Goal: Communication & Community: Connect with others

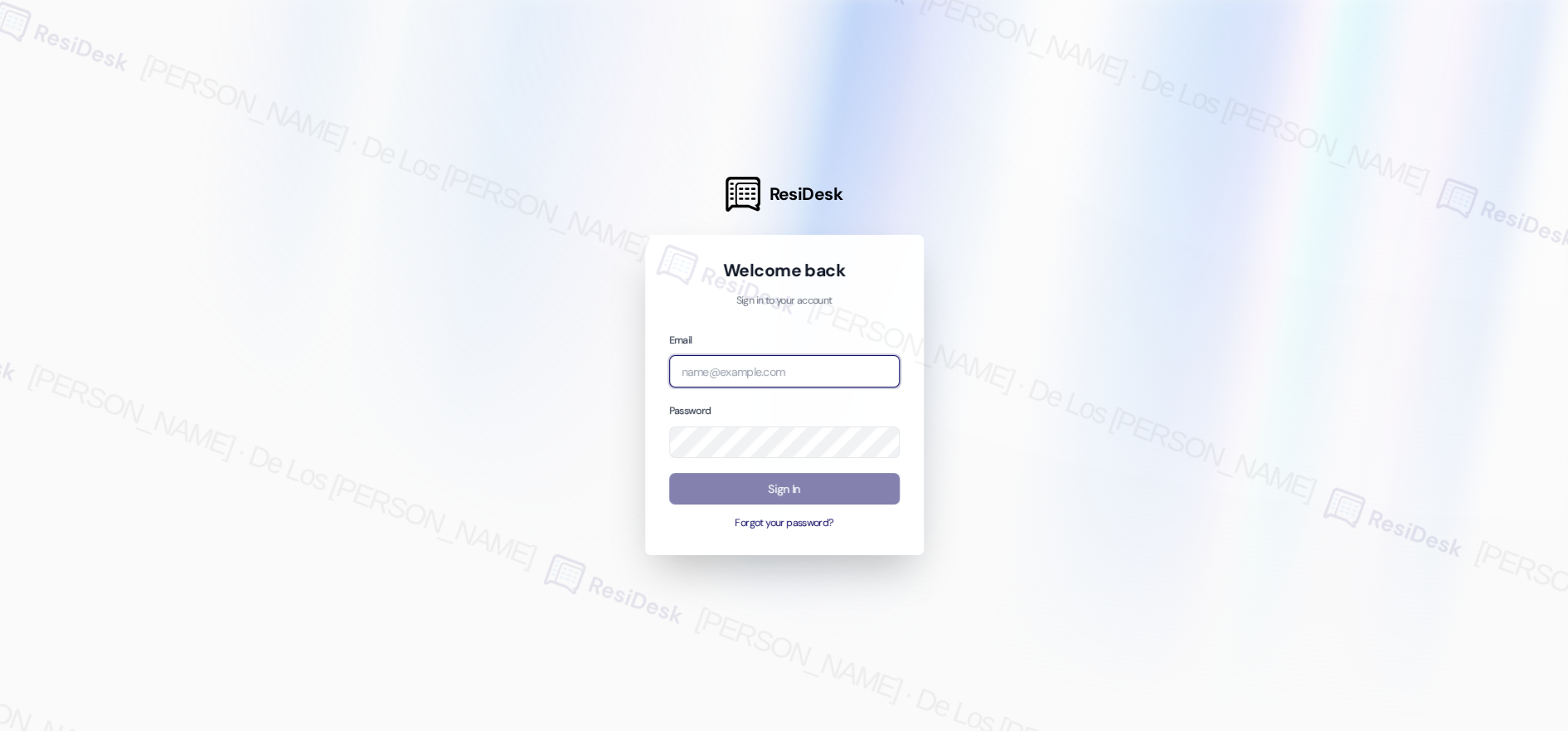
click at [700, 371] on input "email" at bounding box center [784, 370] width 231 height 32
type input "automated-surveys-apartment_management_pros-[PERSON_NAME].[PERSON_NAME]@apartme…"
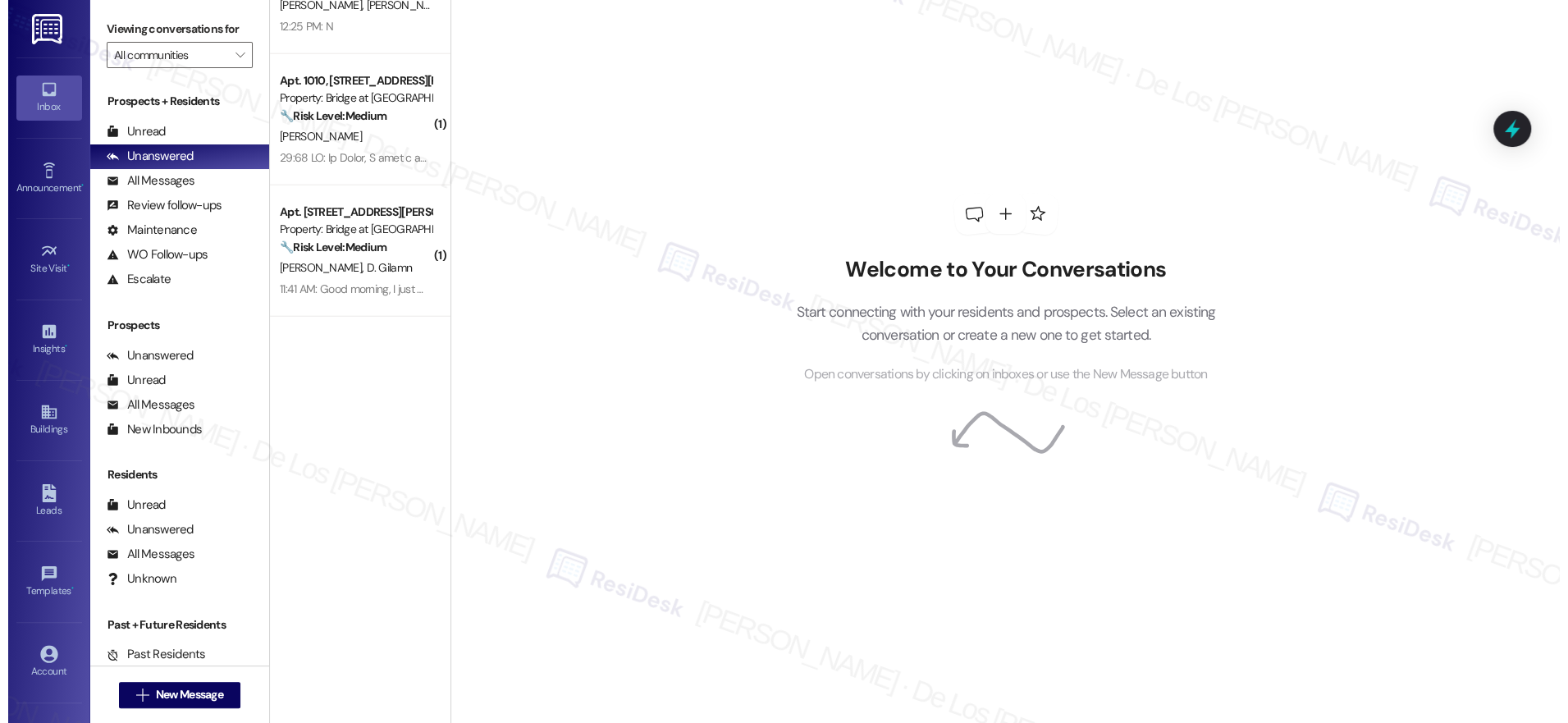
scroll to position [3778, 0]
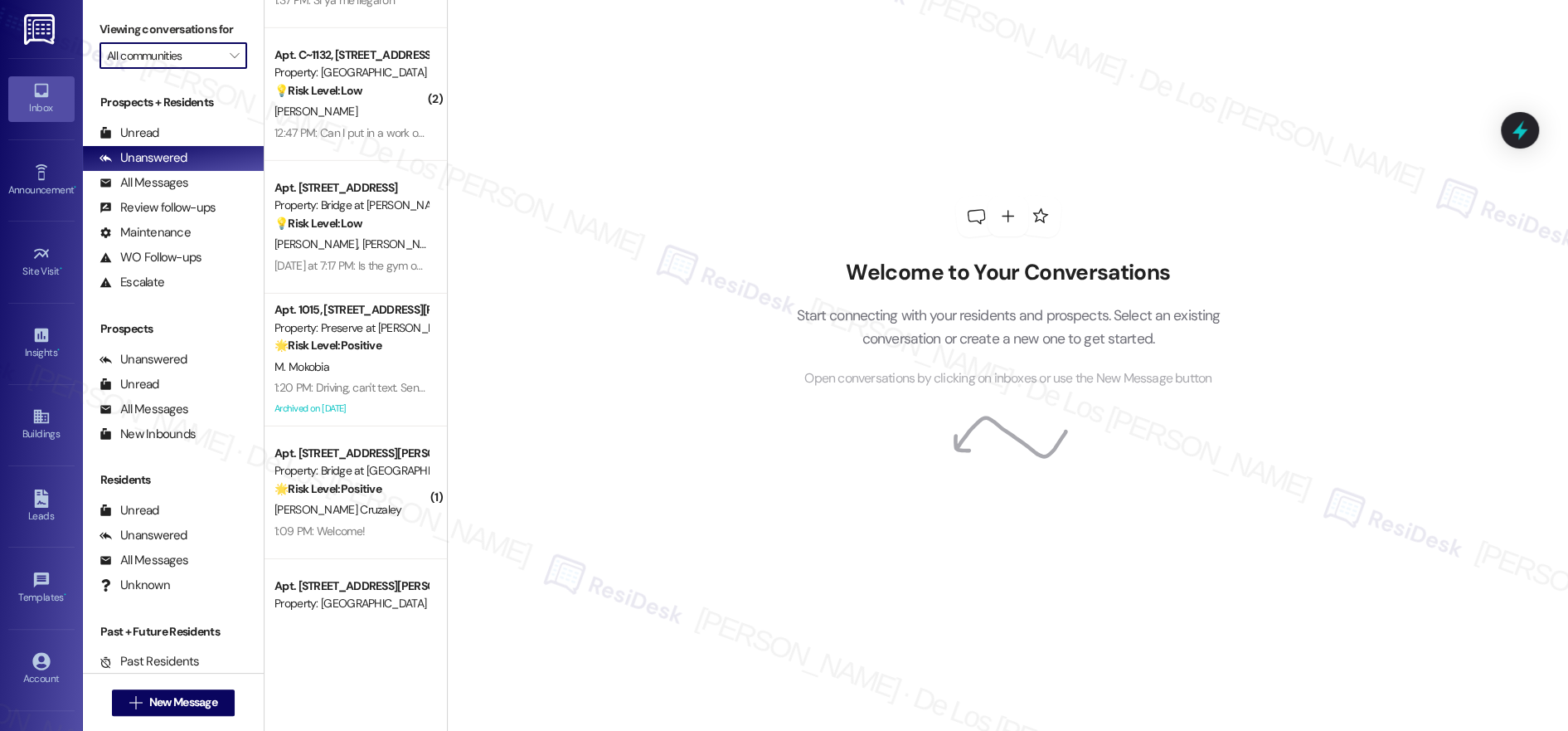
click at [155, 63] on input "All communities" at bounding box center [164, 55] width 114 height 27
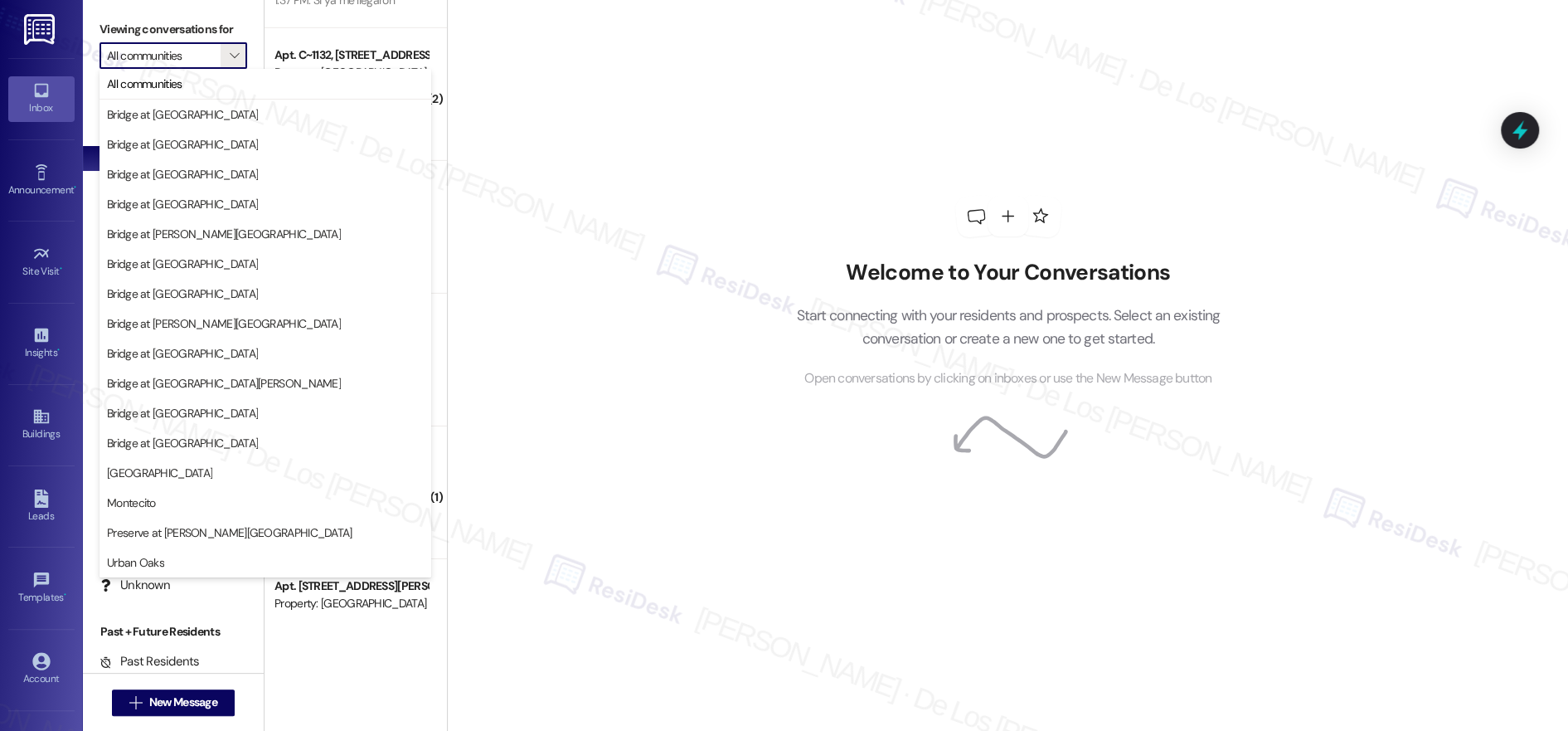
click at [646, 29] on div "Welcome to Your Conversations Start connecting with your residents and prospect…" at bounding box center [1007, 366] width 1121 height 731
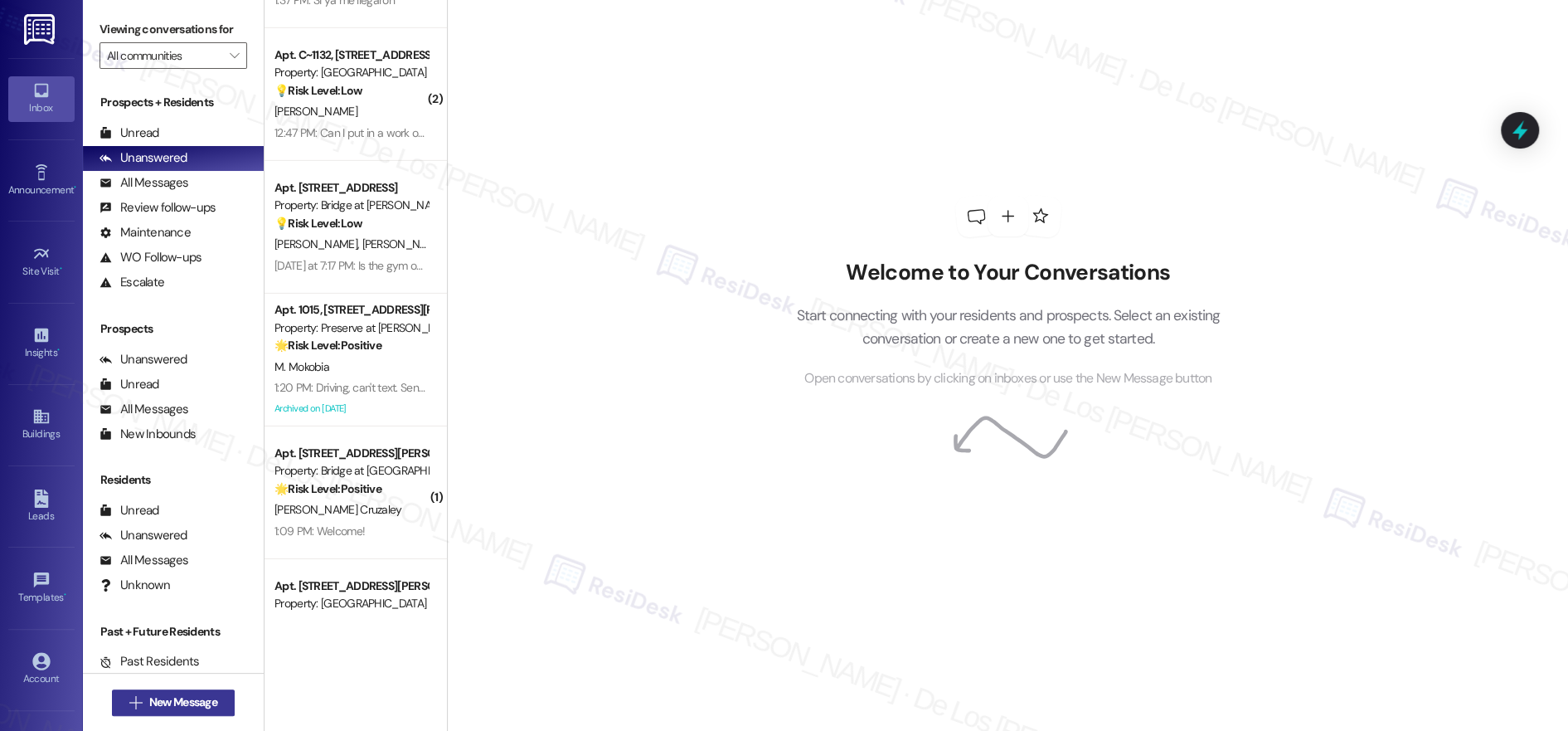
click at [199, 700] on span "New Message" at bounding box center [183, 703] width 68 height 18
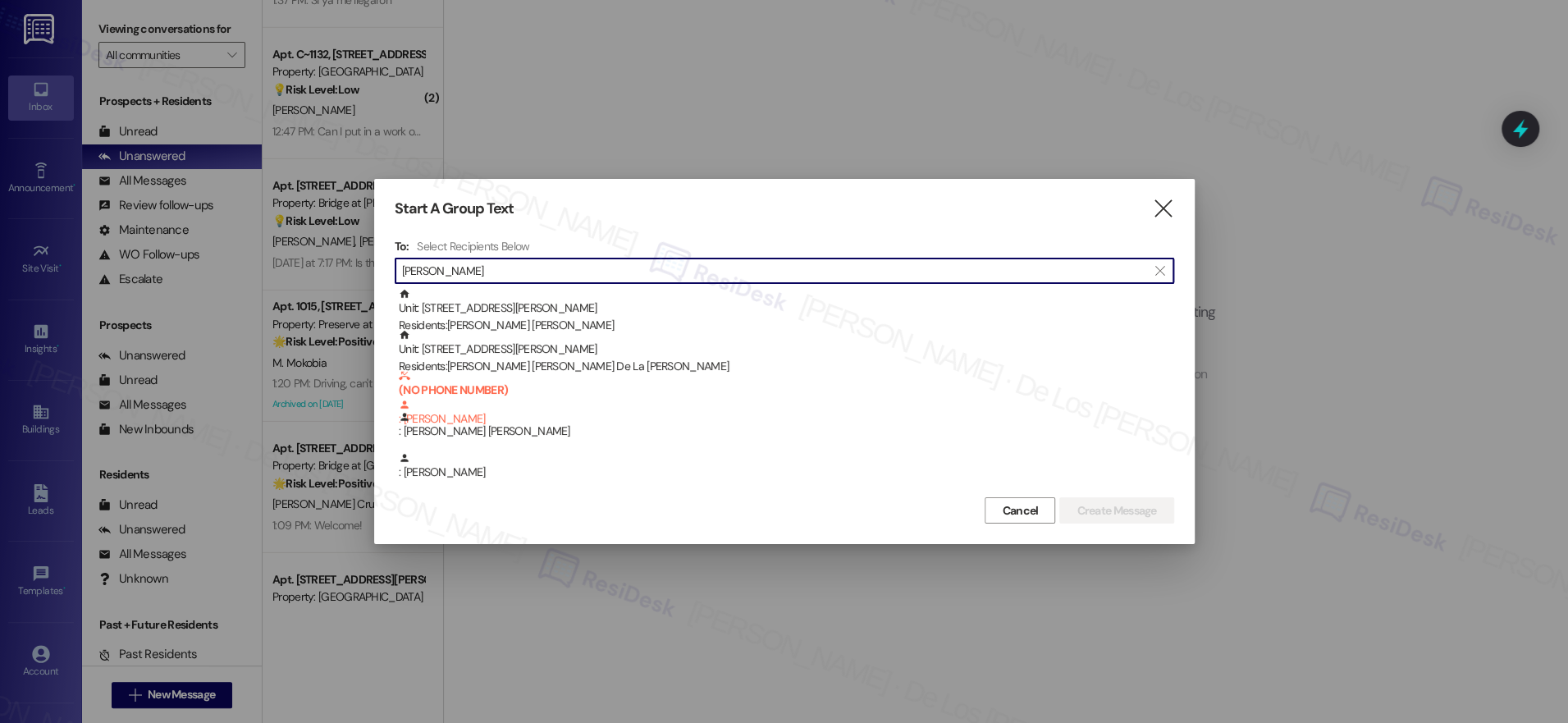
type input "[PERSON_NAME]"
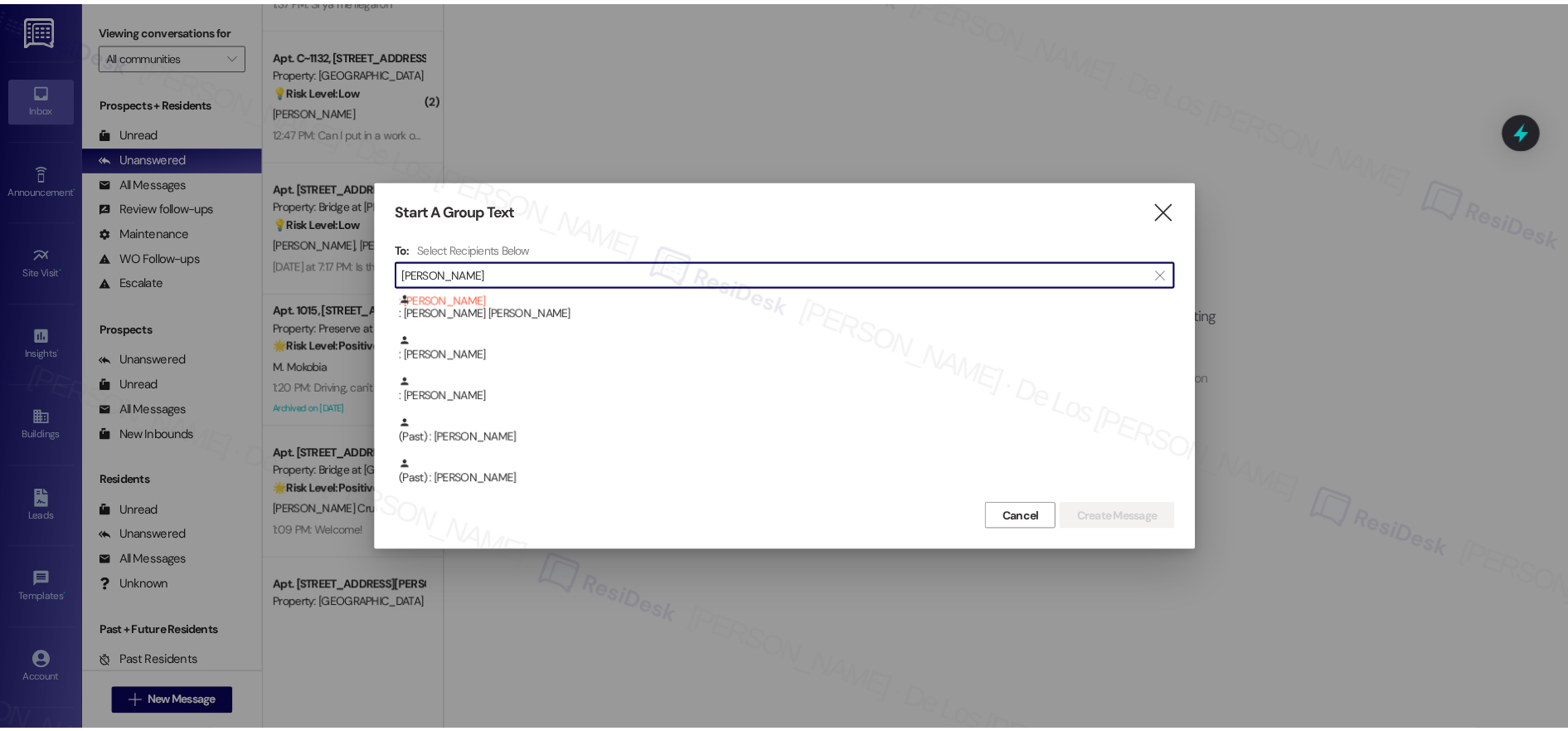
scroll to position [125, 0]
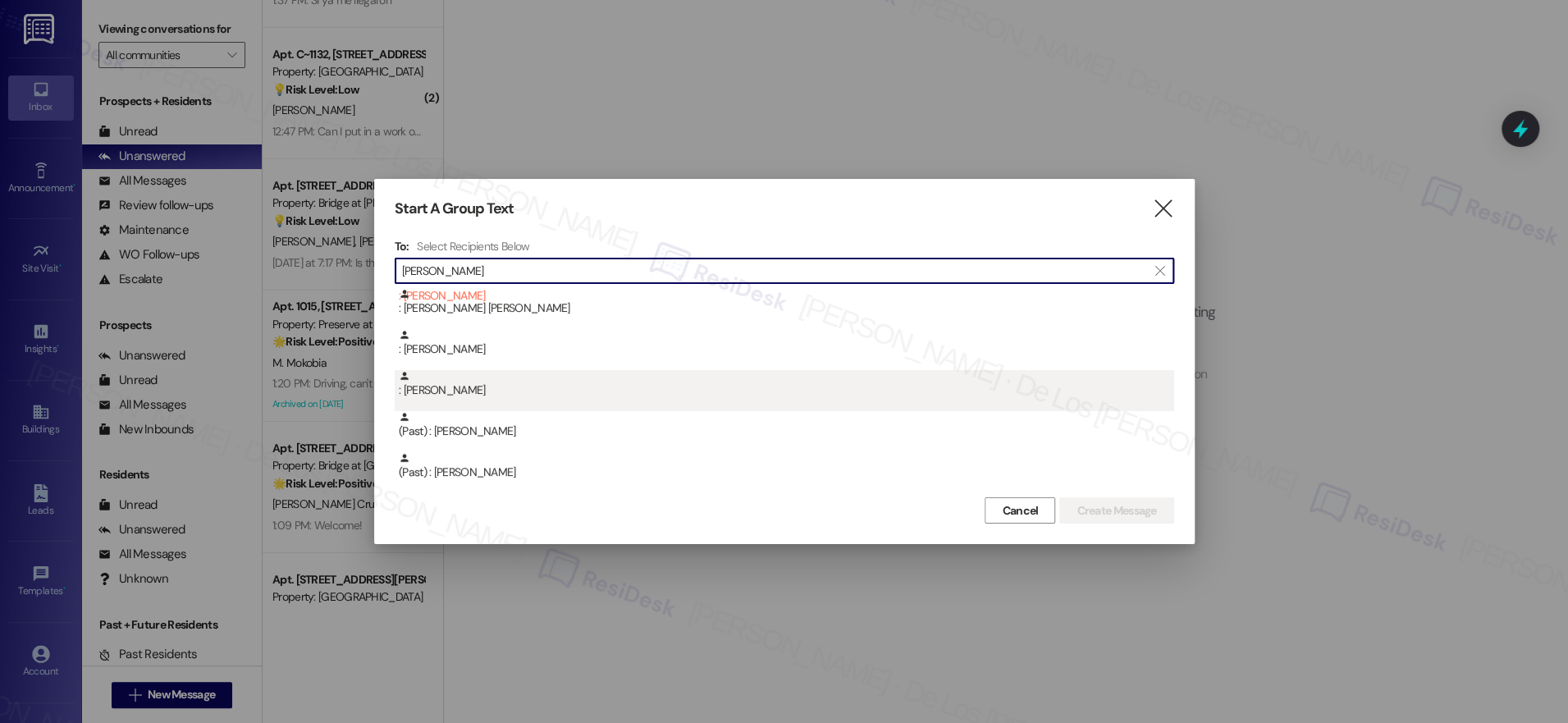
click at [714, 382] on div ": [PERSON_NAME]" at bounding box center [786, 385] width 776 height 29
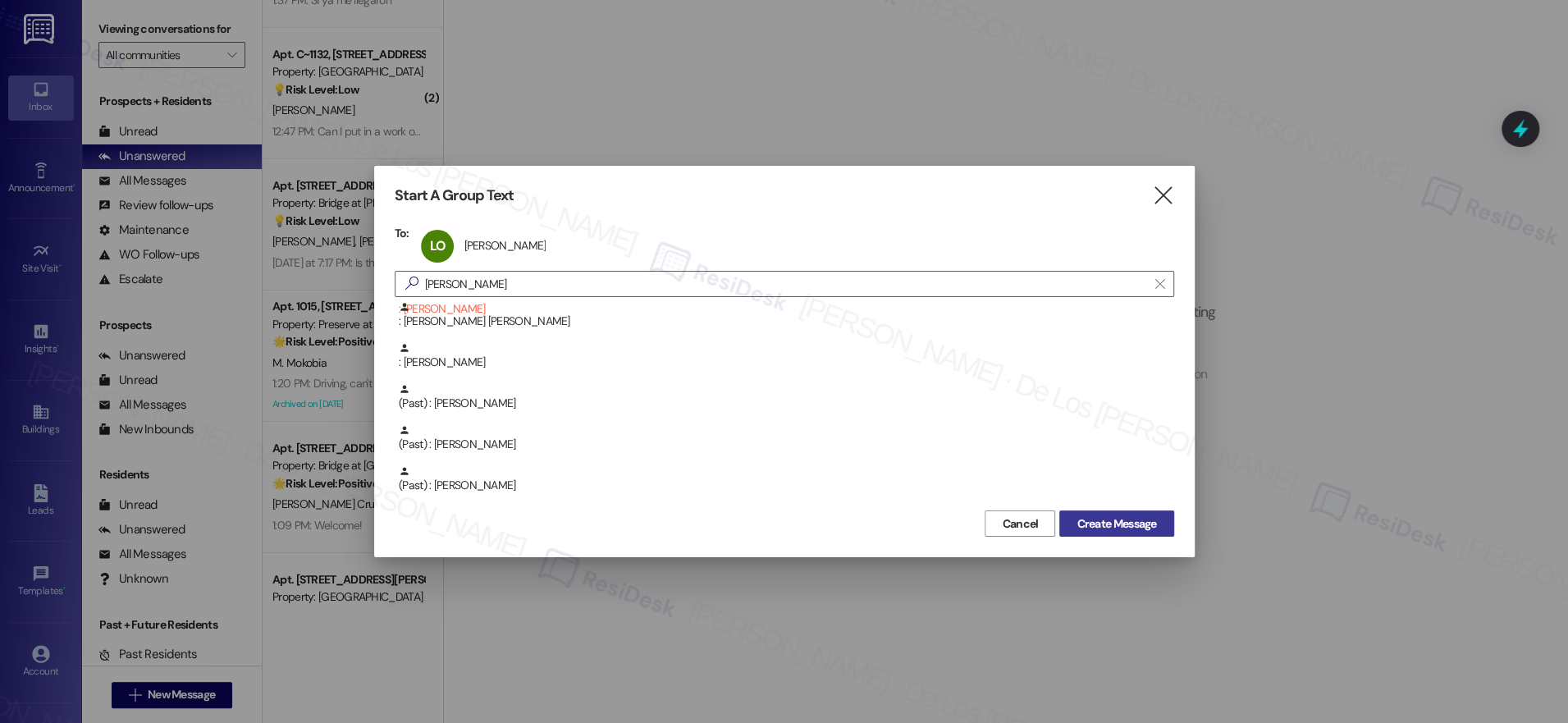
click at [1114, 524] on span "Create Message" at bounding box center [1116, 524] width 80 height 17
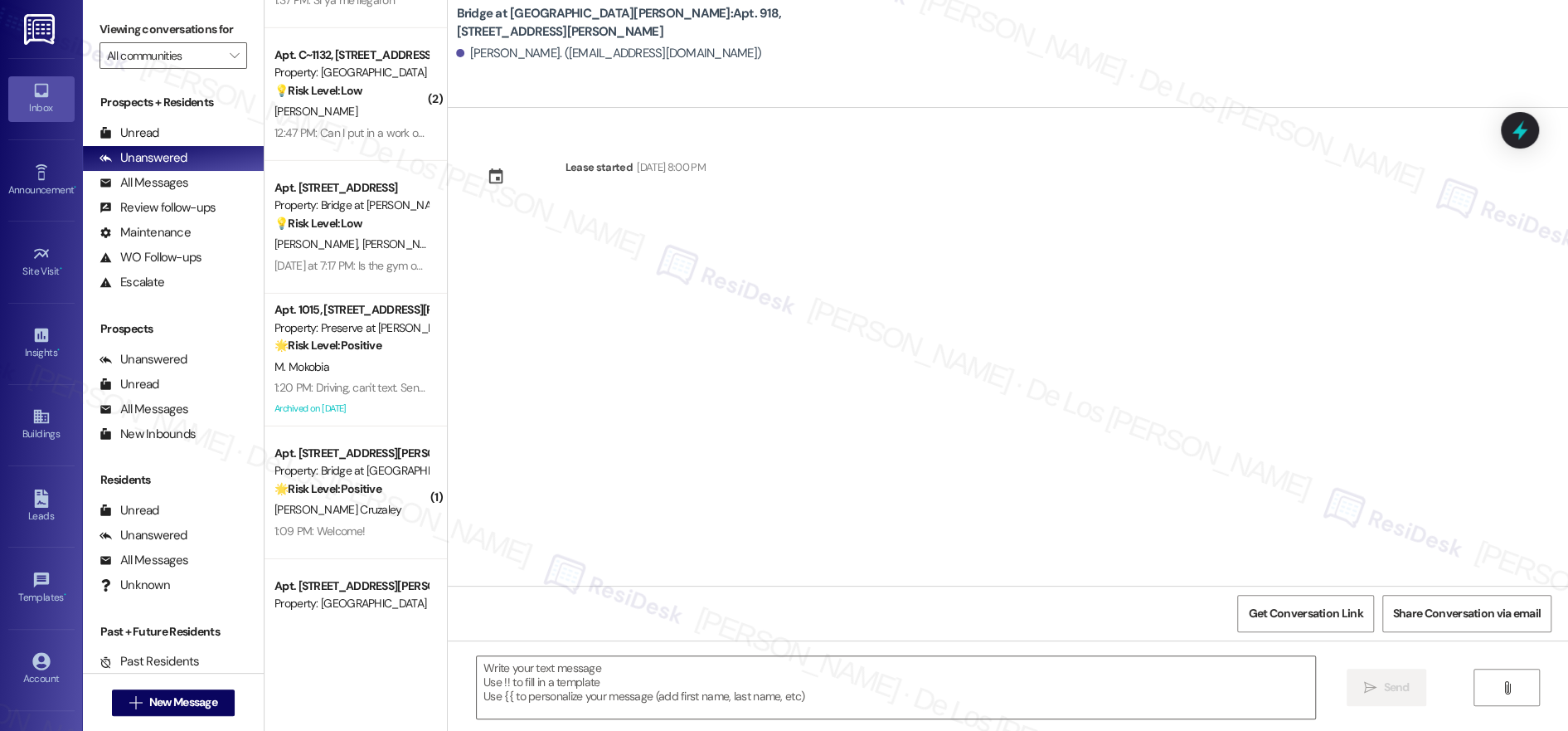
type textarea "Fetching suggested responses. Please feel free to read through the conversation…"
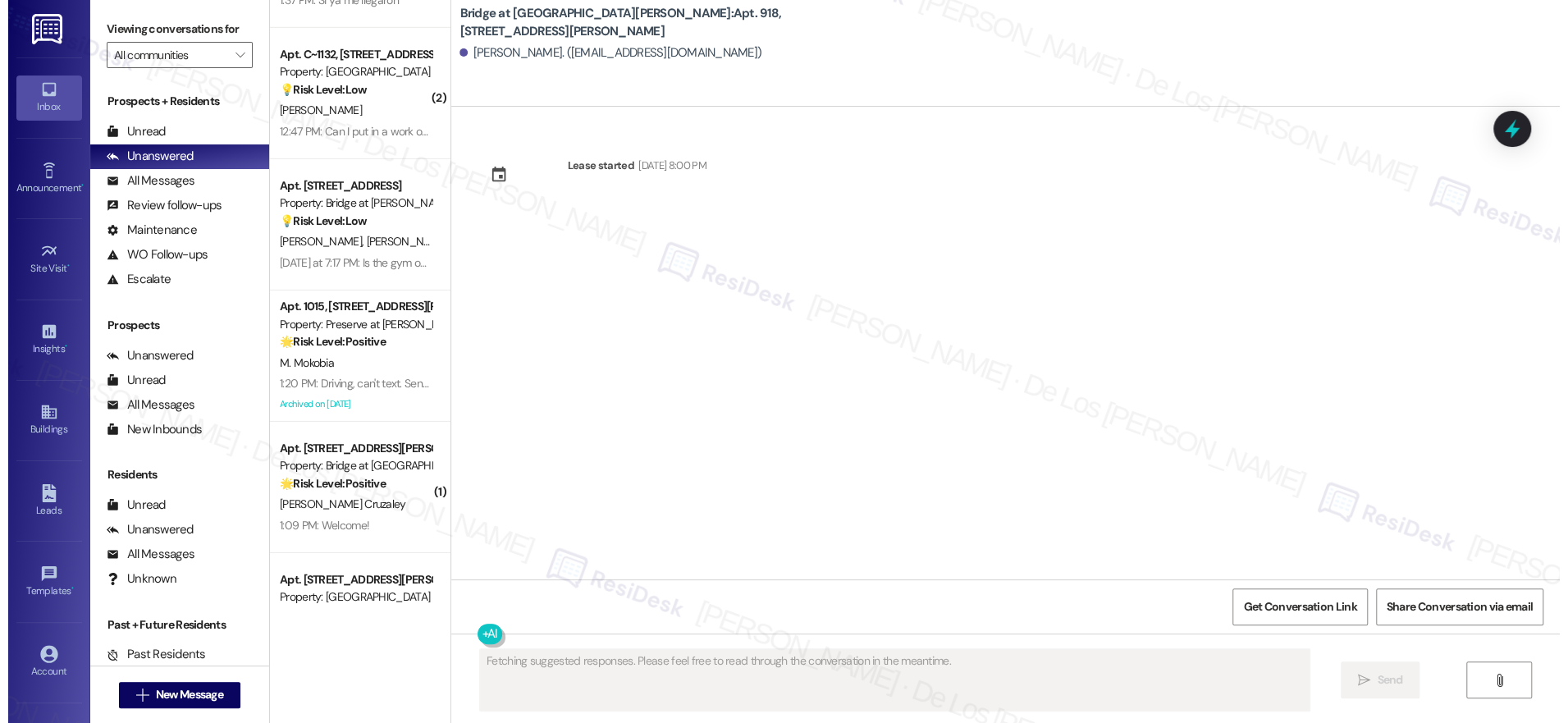
scroll to position [1, 0]
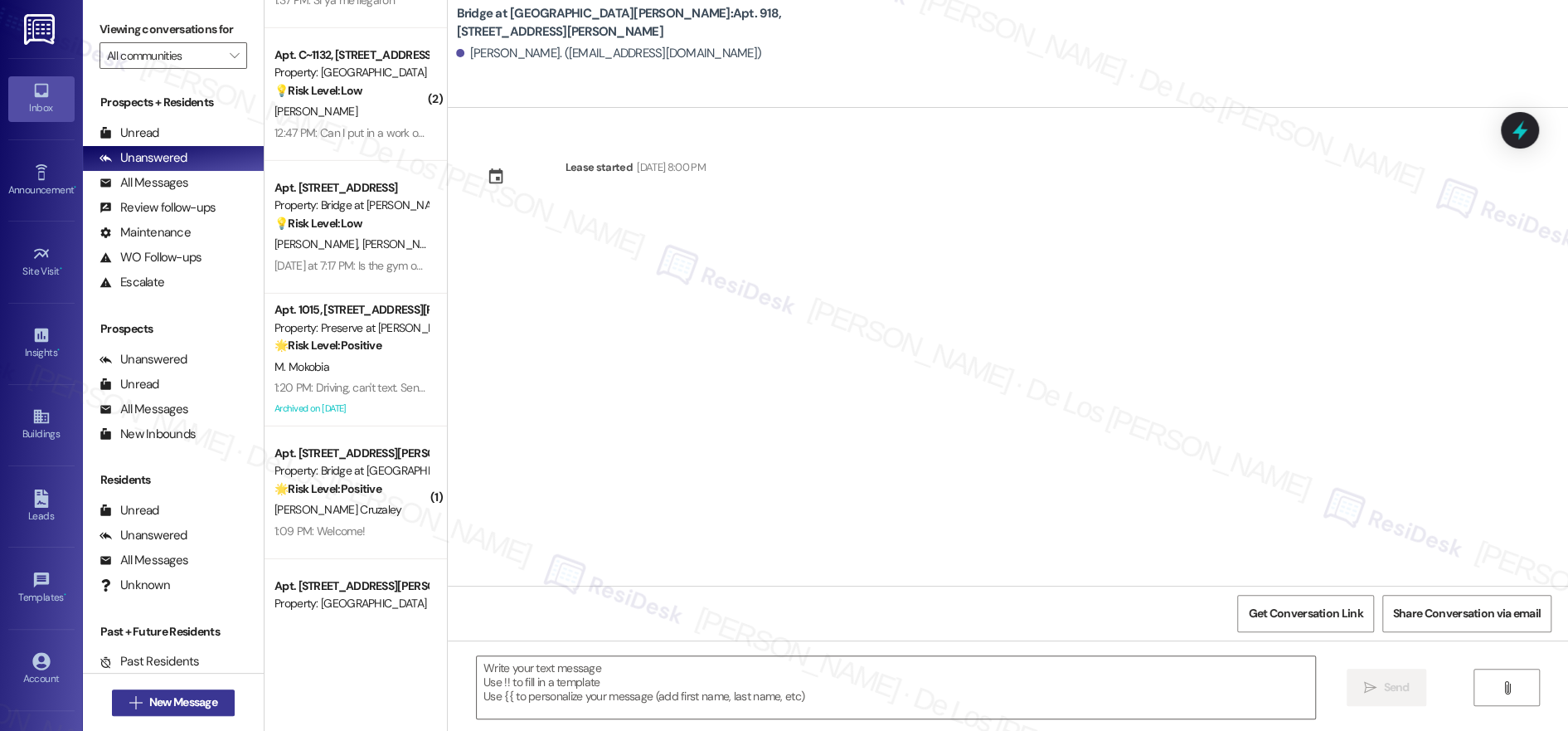
click at [214, 710] on span "New Message" at bounding box center [184, 703] width 75 height 18
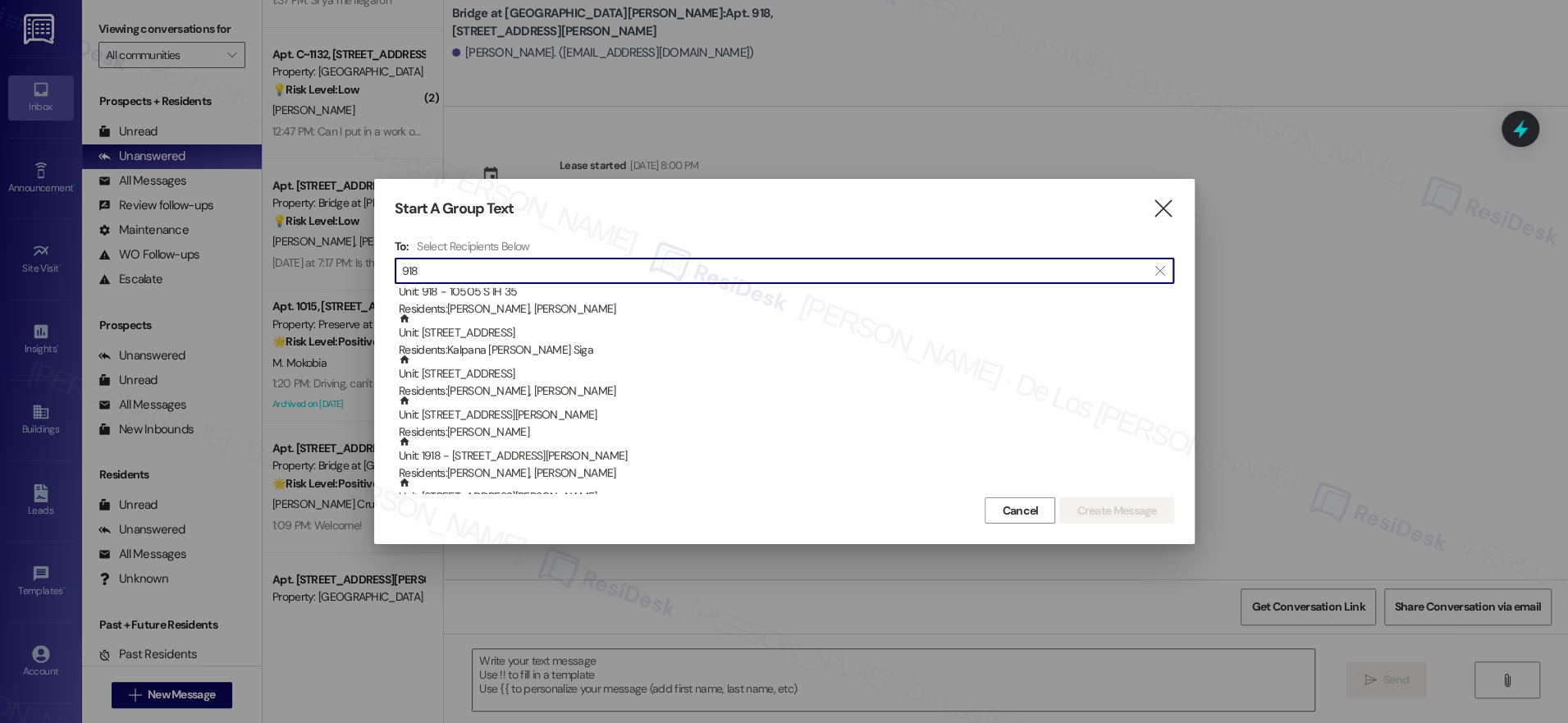
scroll to position [67, 0]
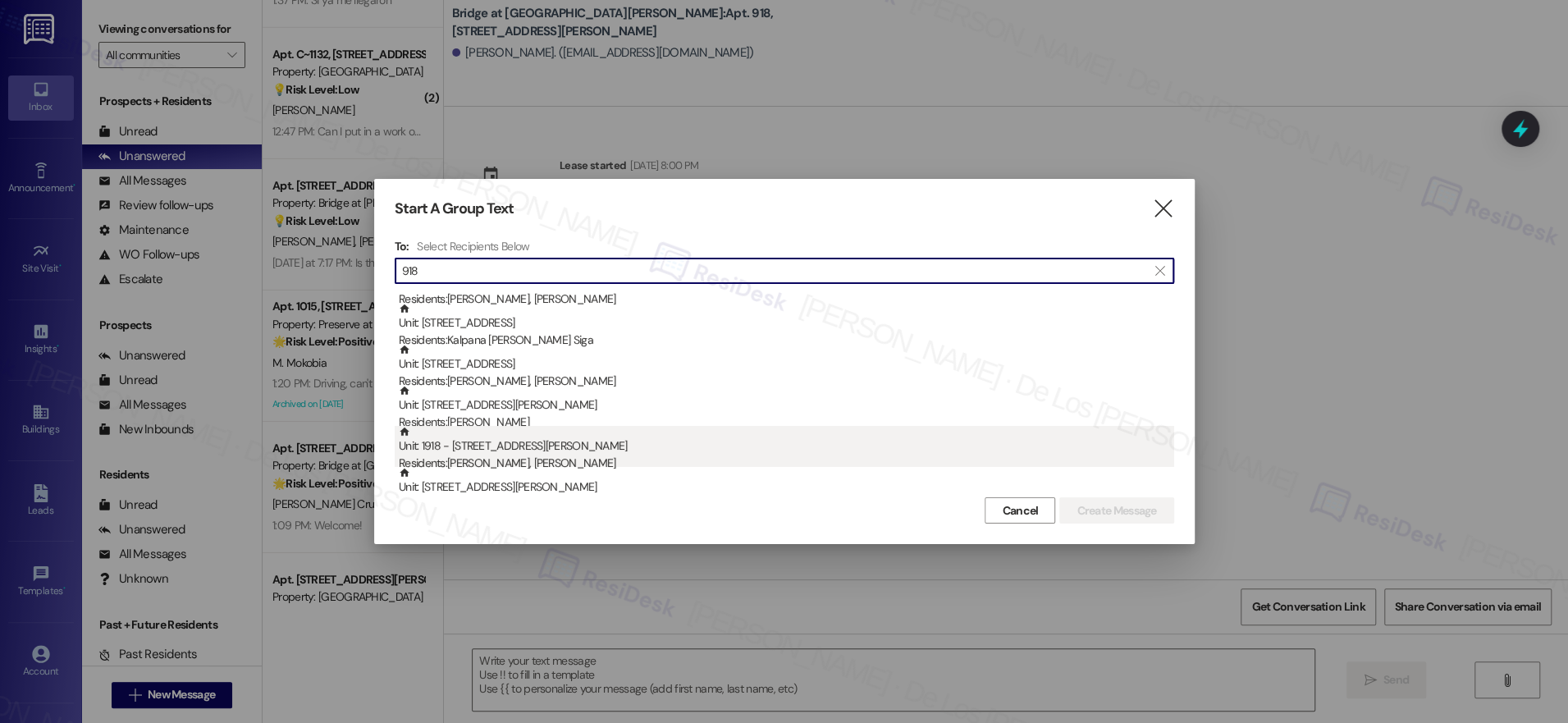
type input "918"
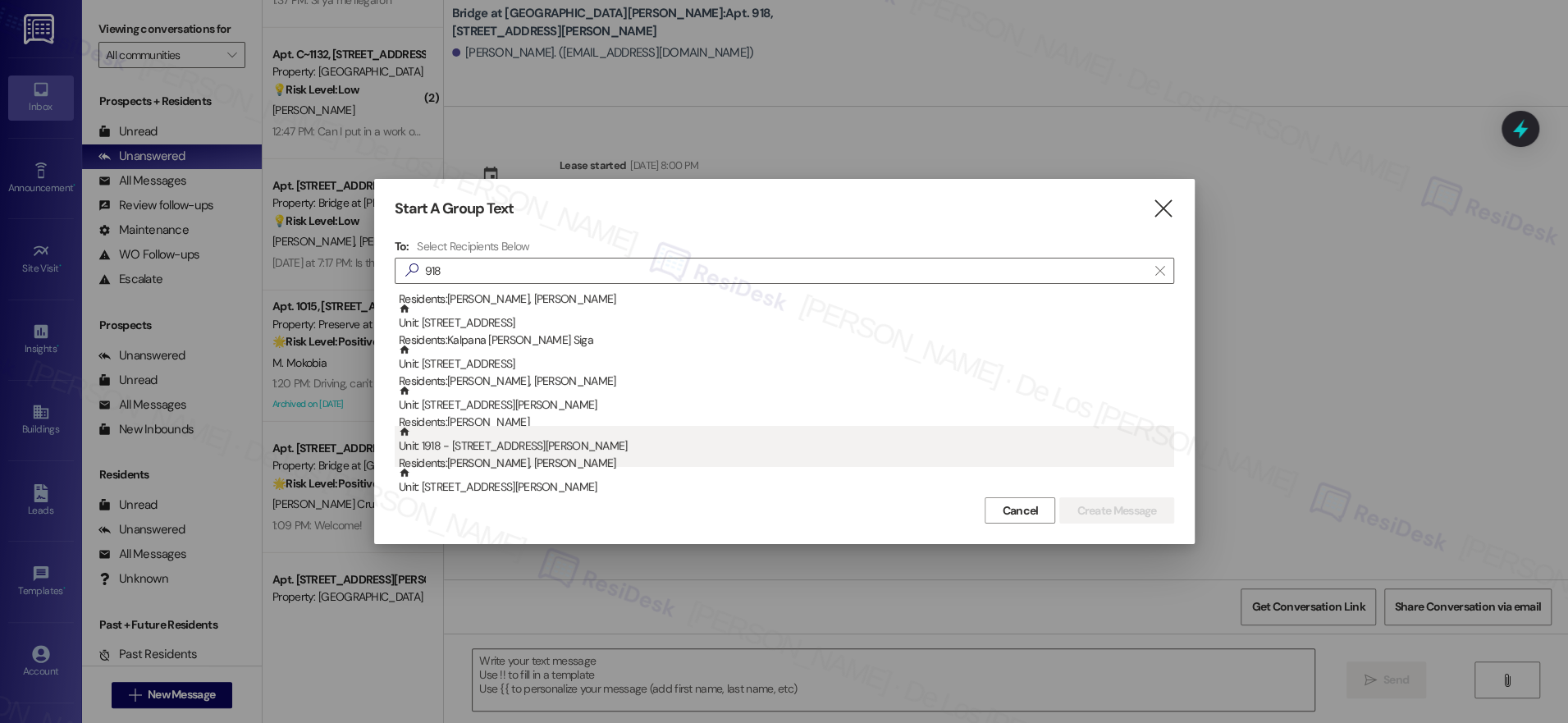
click at [664, 445] on div "Unit: 1918 - [STREET_ADDRESS][PERSON_NAME] Residents: [PERSON_NAME], [PERSON_NA…" at bounding box center [786, 449] width 776 height 47
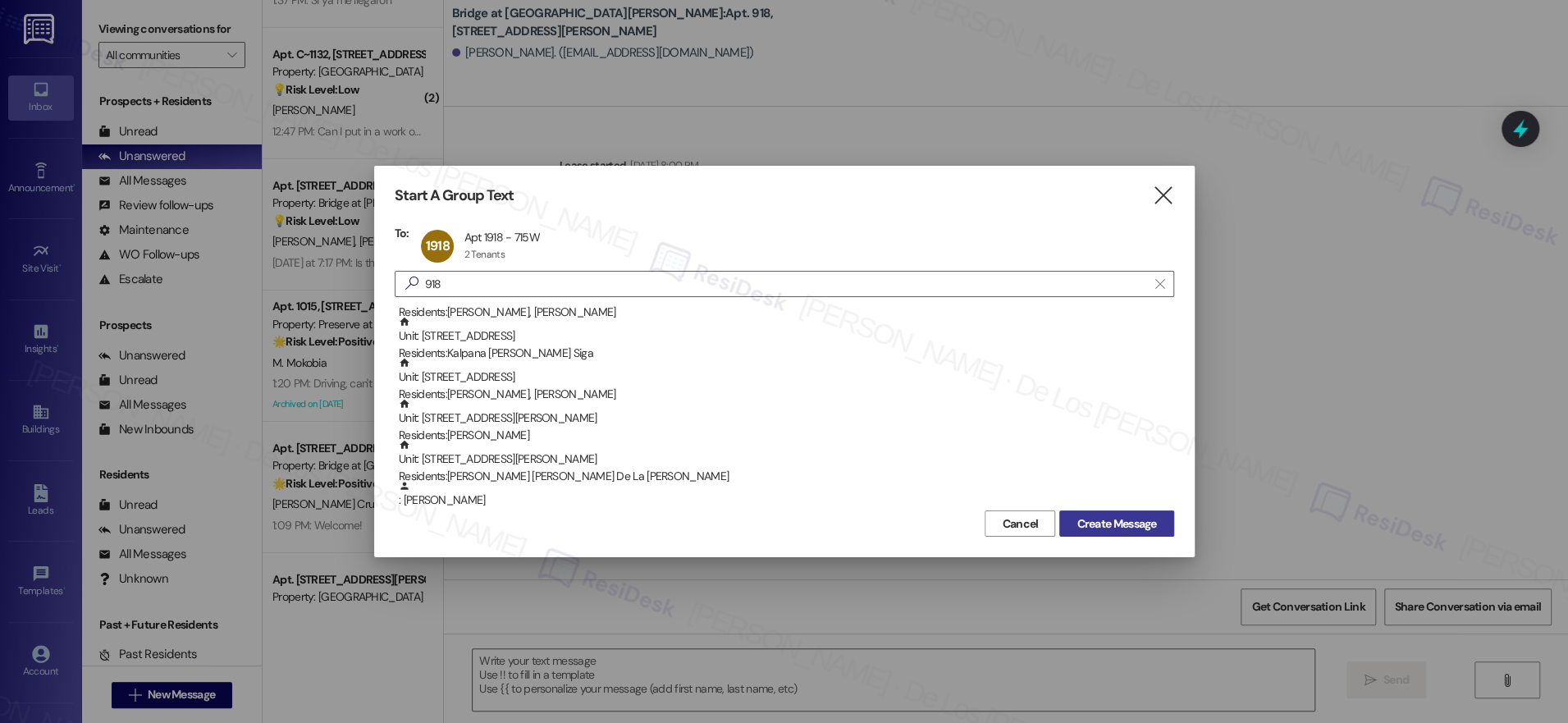
click at [1092, 525] on span "Create Message" at bounding box center [1116, 524] width 80 height 17
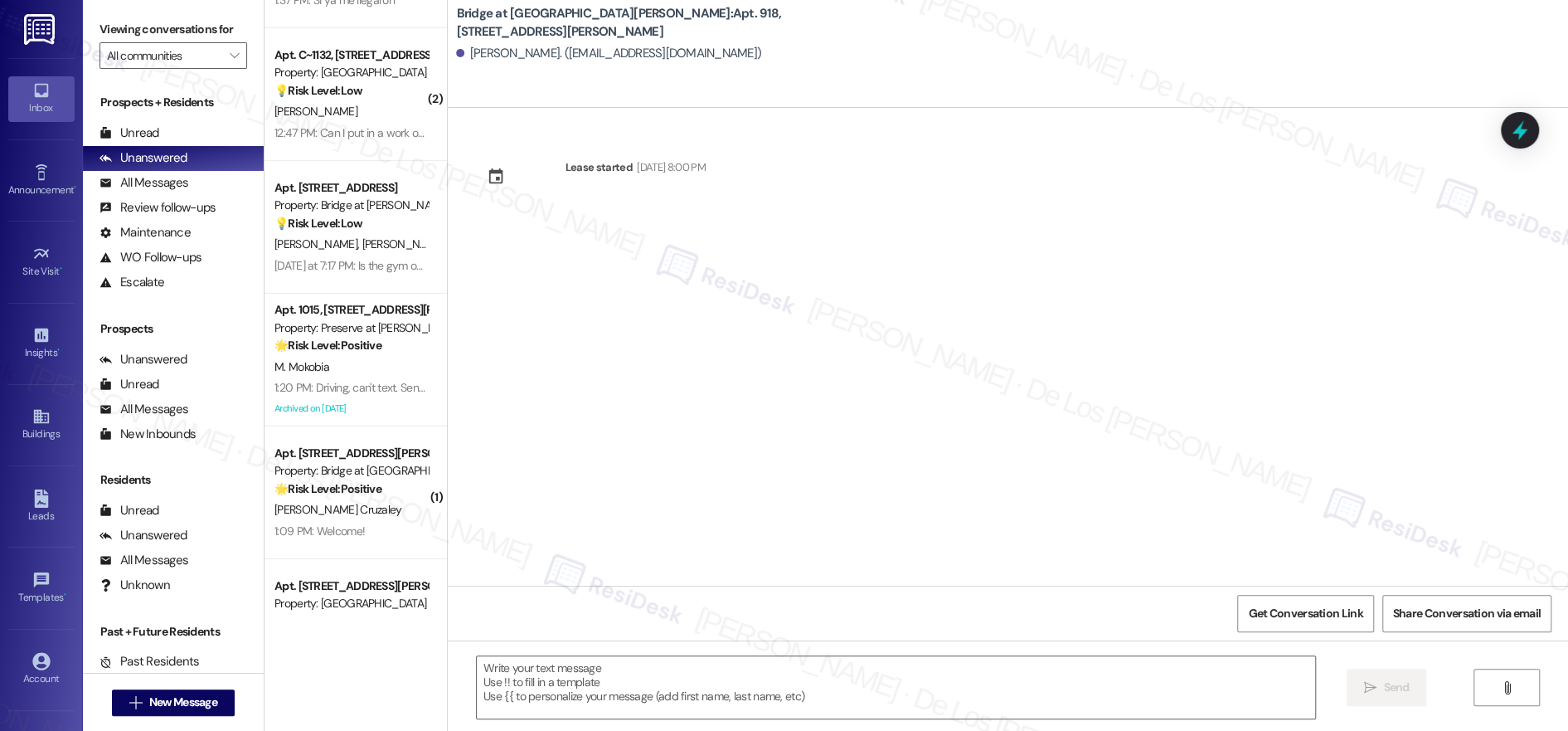
type textarea "Fetching suggested responses. Please feel free to read through the conversation…"
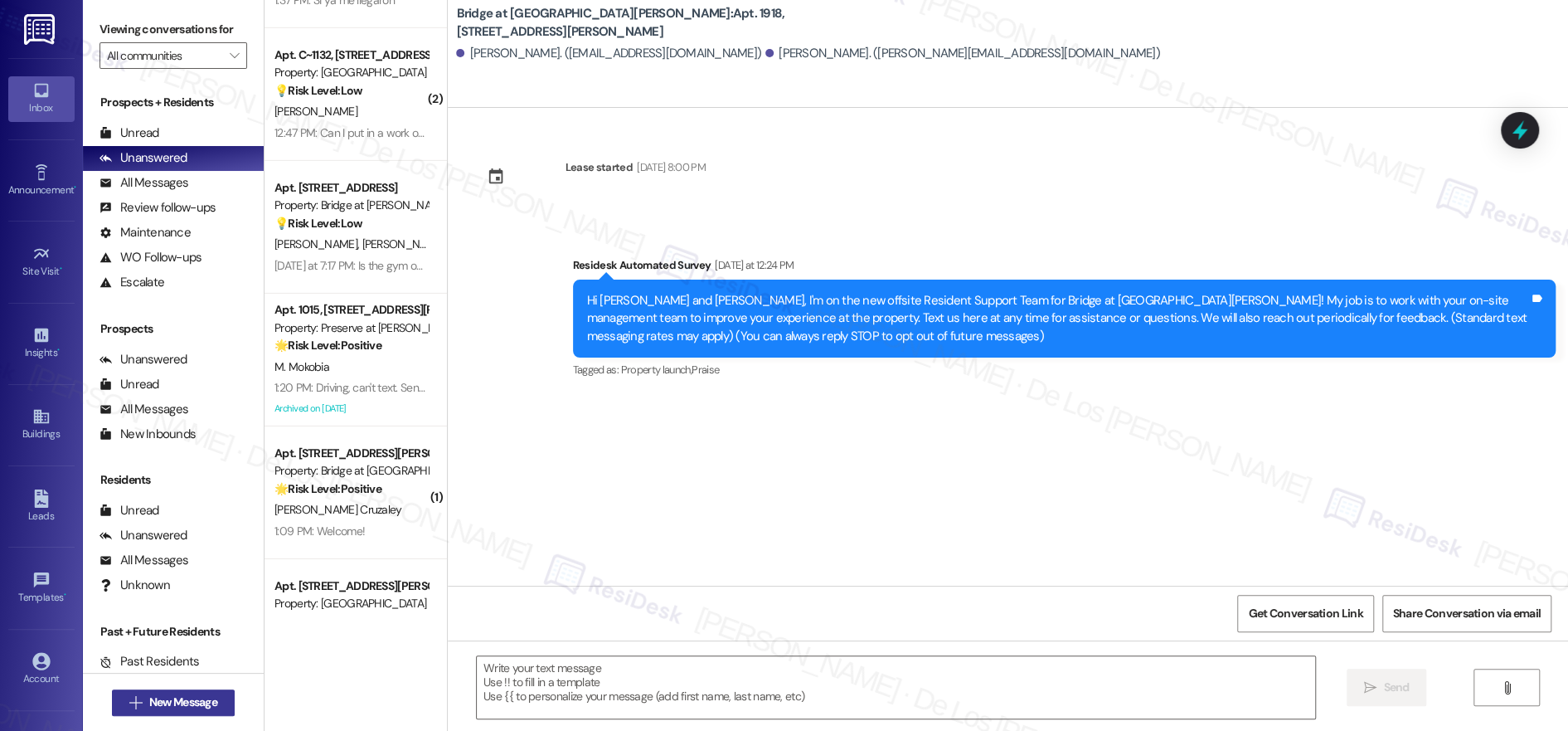
click at [198, 696] on span "New Message" at bounding box center [183, 703] width 68 height 18
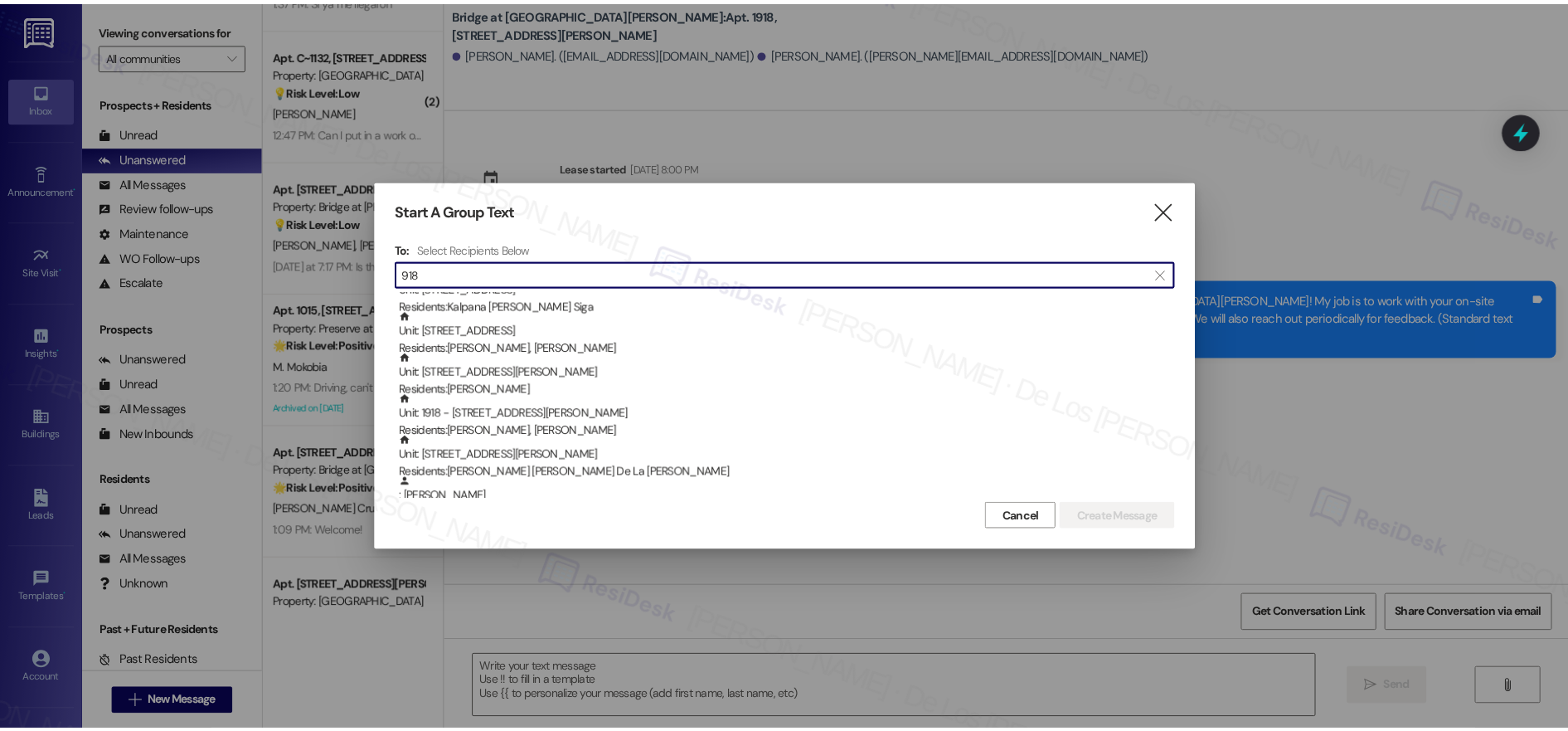
scroll to position [109, 0]
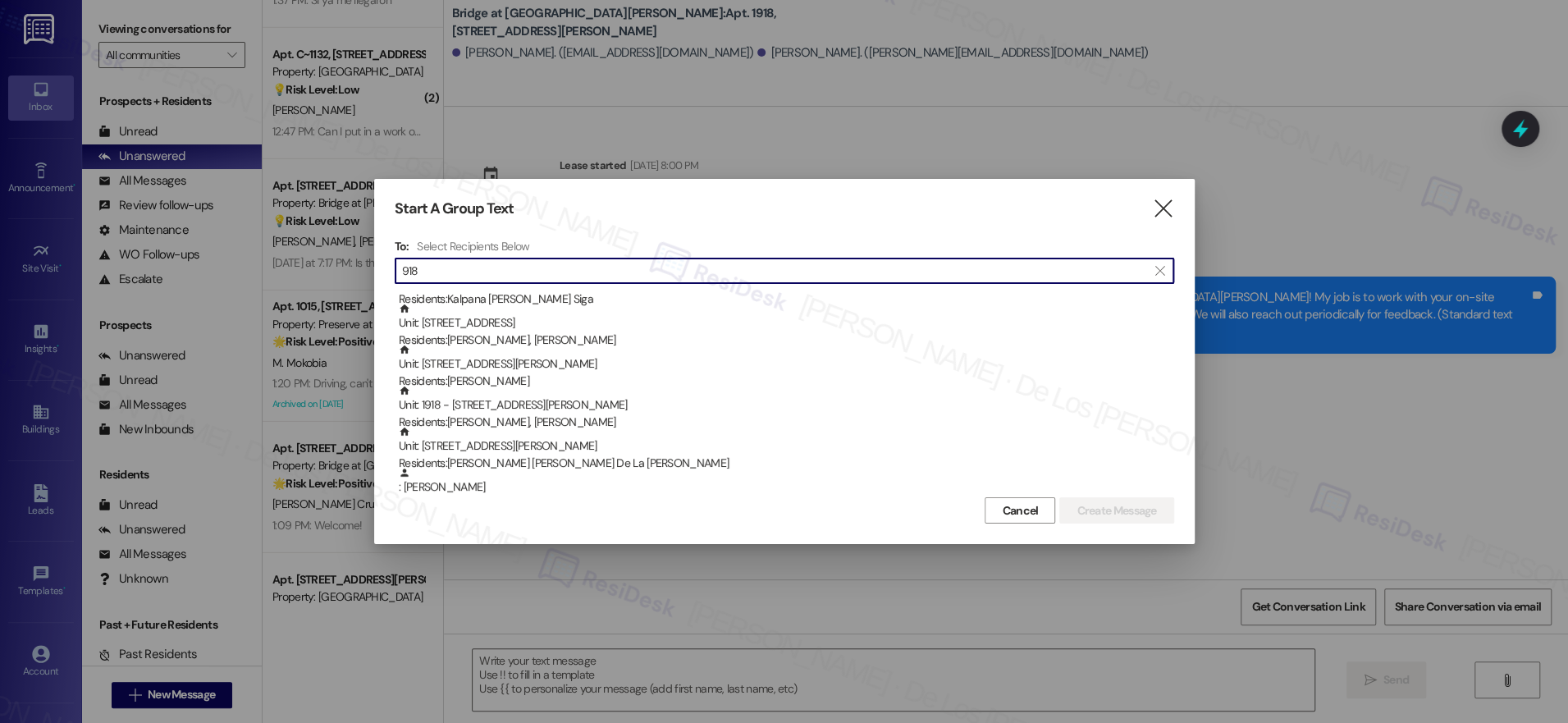
type input "918"
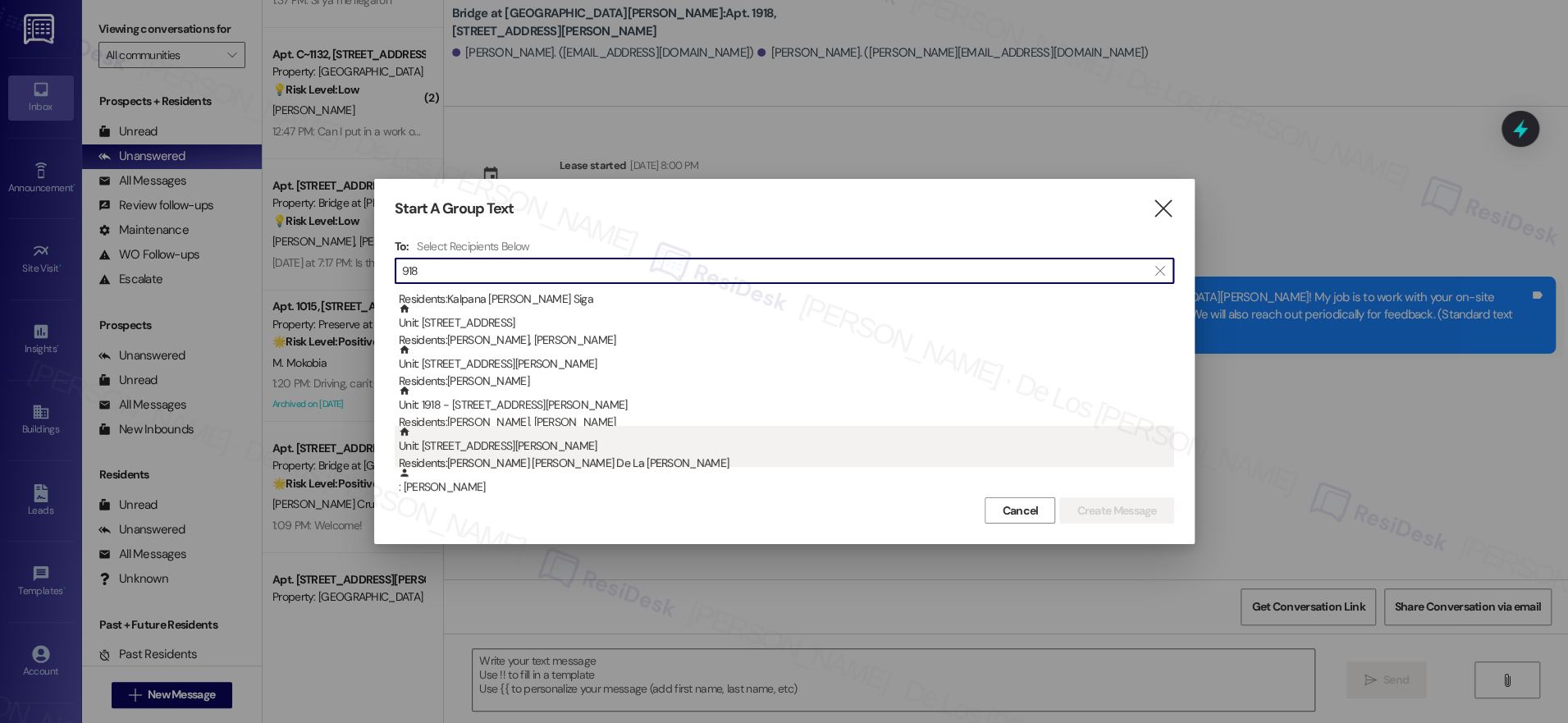
click at [570, 438] on div "Unit: 918 - 715 W [PERSON_NAME] Residents: [PERSON_NAME] [PERSON_NAME] De La [P…" at bounding box center [786, 449] width 776 height 47
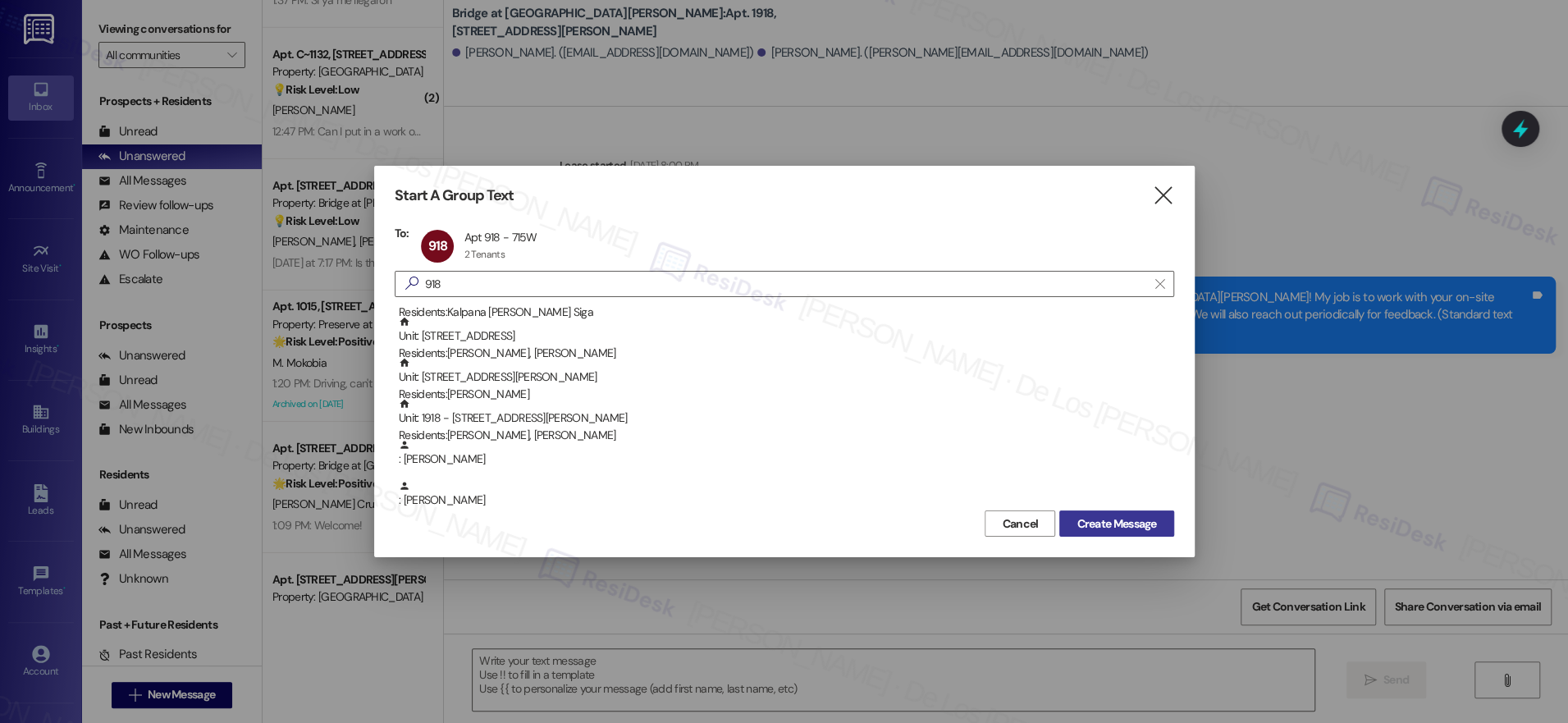
click at [1137, 516] on span "Create Message" at bounding box center [1116, 524] width 80 height 17
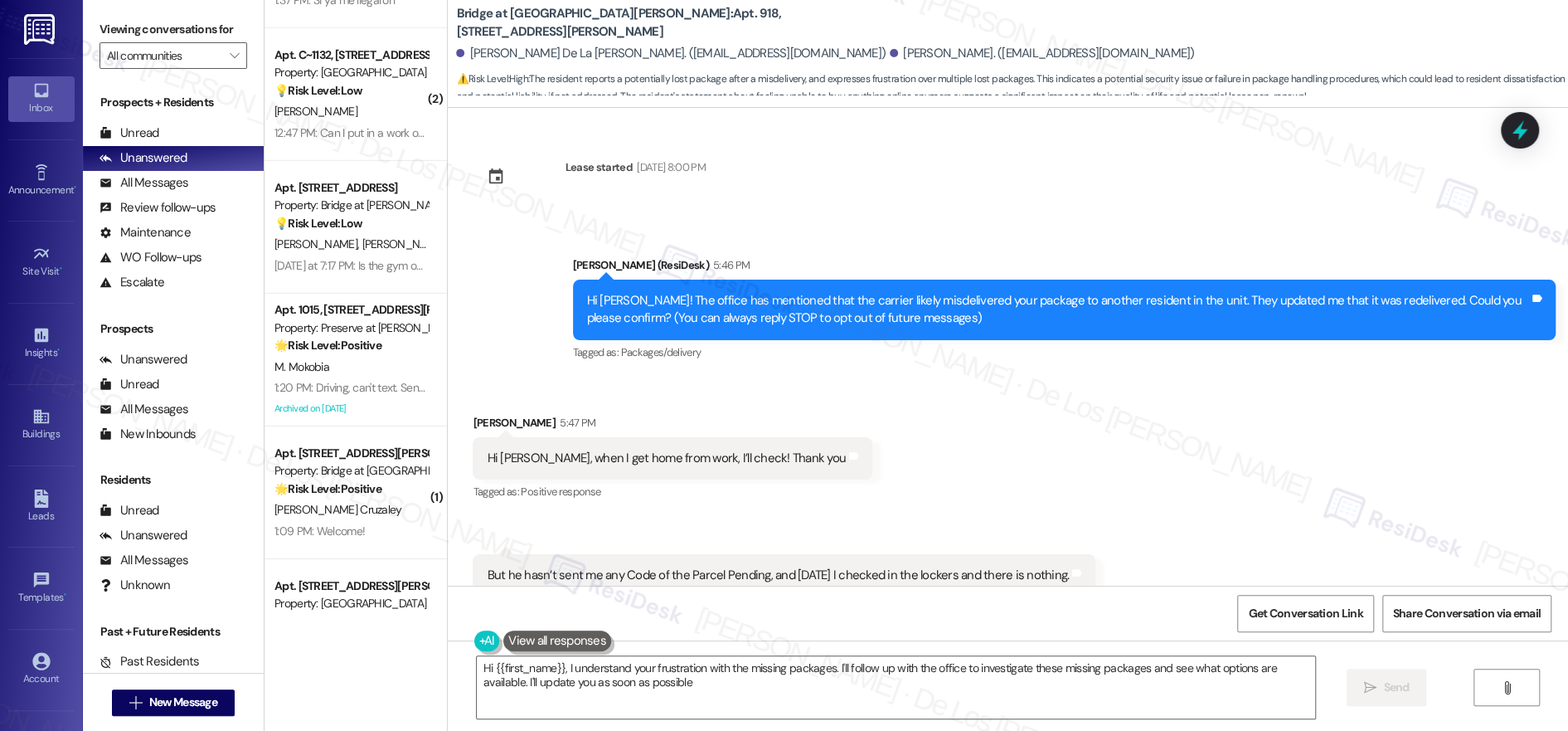
scroll to position [0, 0]
type textarea "Hi {{first_name}}, I understand your frustration with the missing packages. I'l…"
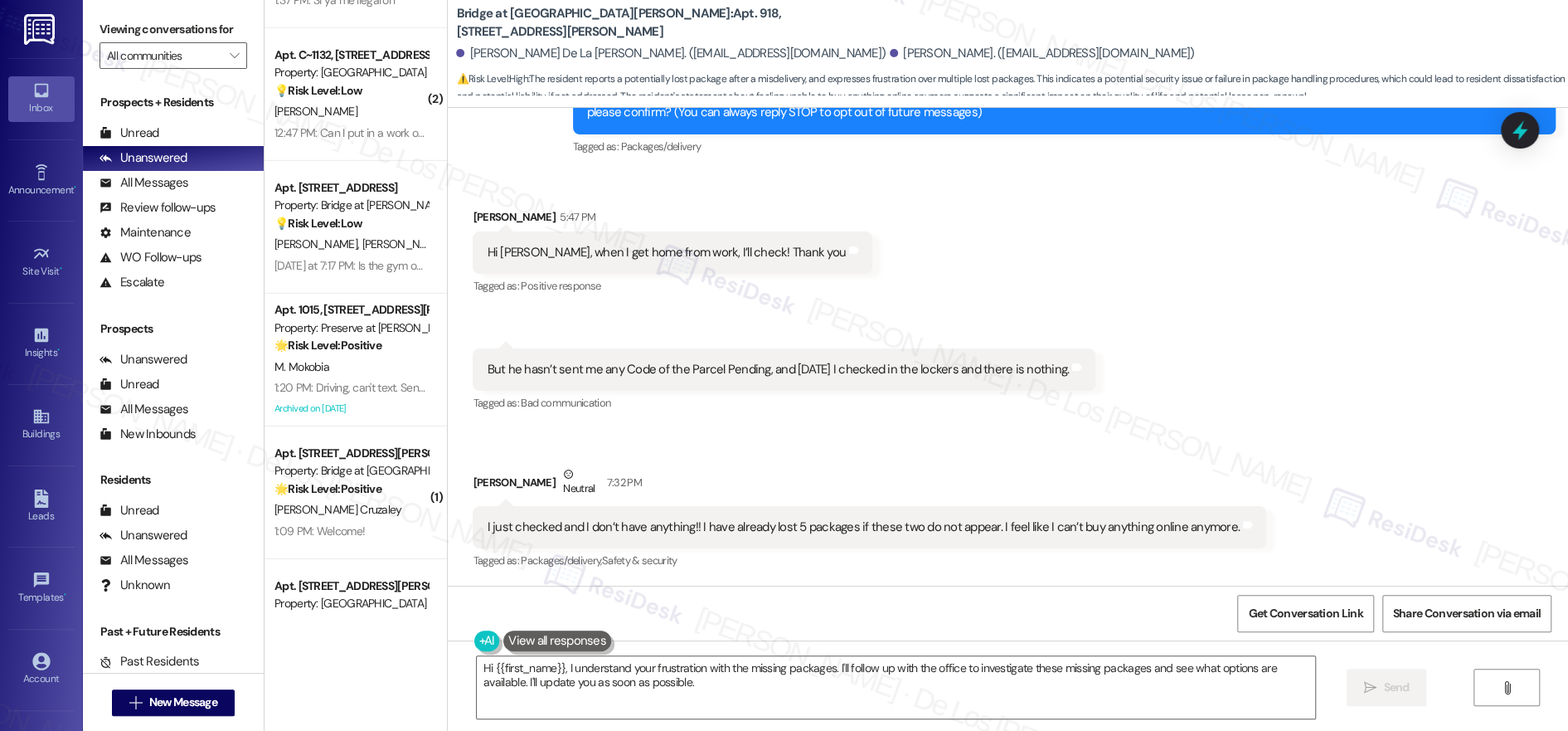
scroll to position [1, 0]
